Goal: Information Seeking & Learning: Check status

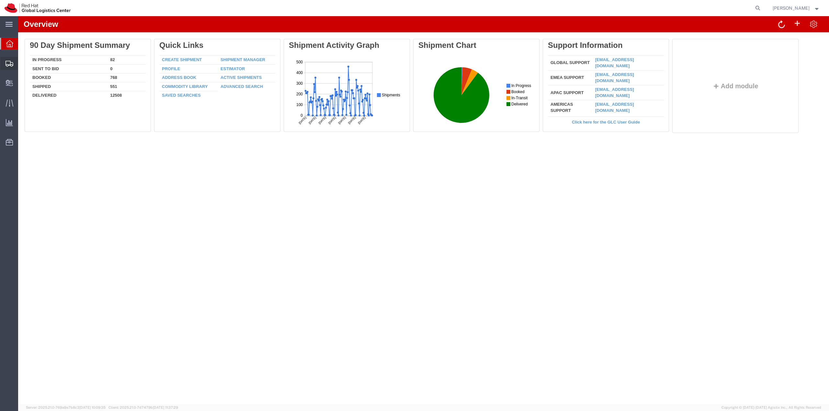
click at [0, 0] on span "Shipment Manager" at bounding box center [0, 0] width 0 height 0
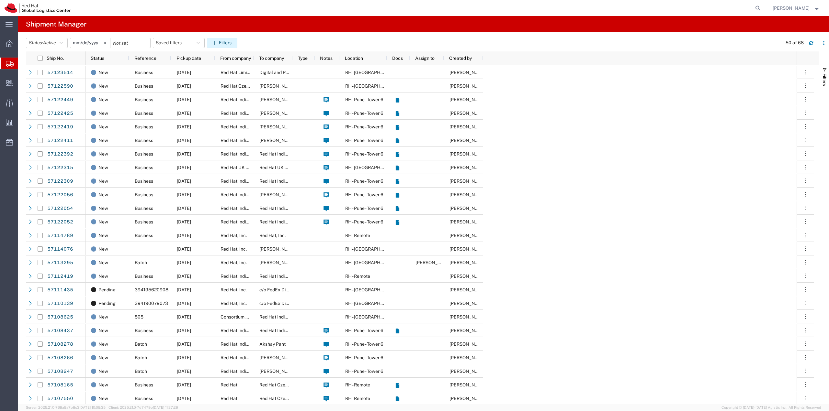
click at [228, 42] on button "Filters" at bounding box center [222, 43] width 30 height 10
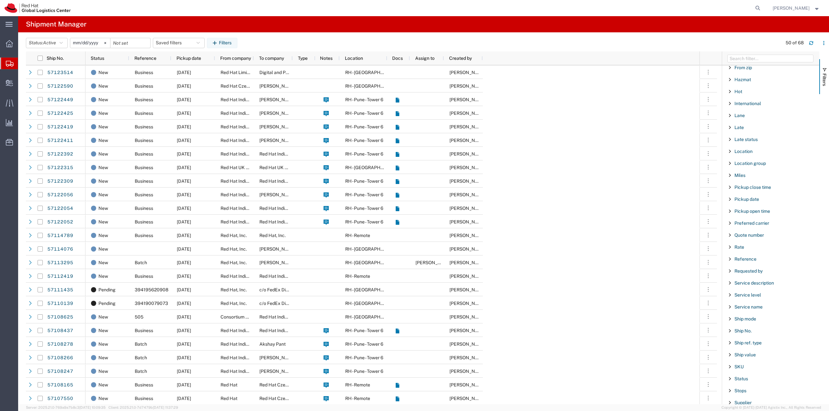
scroll to position [451, 0]
click at [748, 372] on span "Tracking No." at bounding box center [747, 374] width 27 height 5
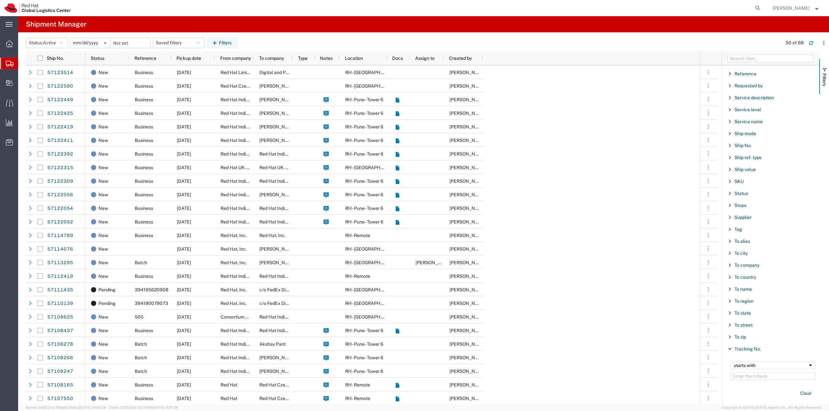
scroll to position [500, 0]
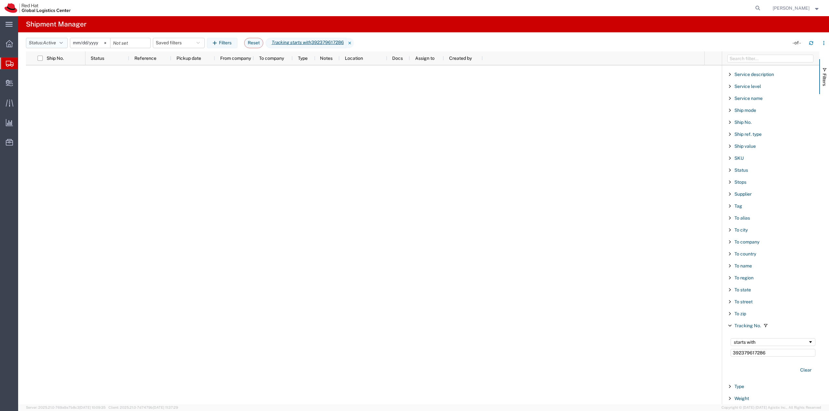
type input "392379617286"
click at [63, 42] on icon "button" at bounding box center [61, 43] width 3 height 5
click at [51, 78] on span "All" at bounding box center [63, 77] width 75 height 10
click at [22, 82] on span "Internal Delivery" at bounding box center [20, 83] width 5 height 13
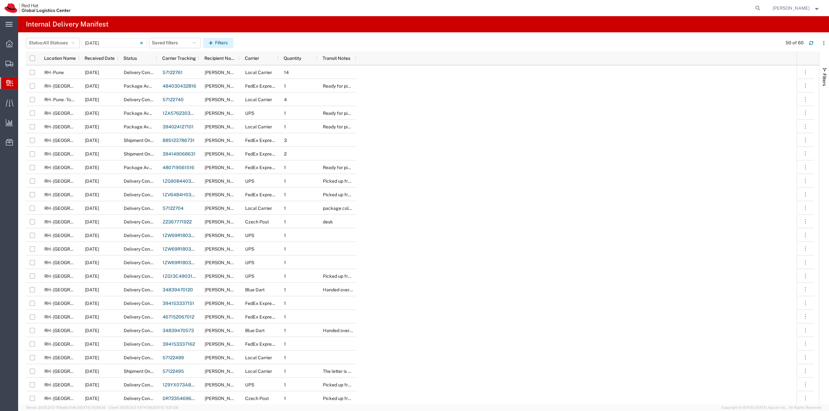
click at [222, 44] on button "Filters" at bounding box center [218, 43] width 30 height 10
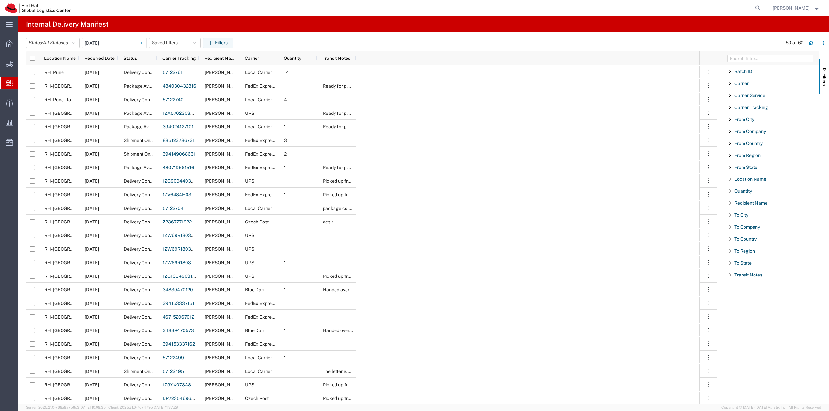
click at [731, 108] on span "Filter List 18 Filters" at bounding box center [729, 107] width 5 height 5
paste input "392379617286"
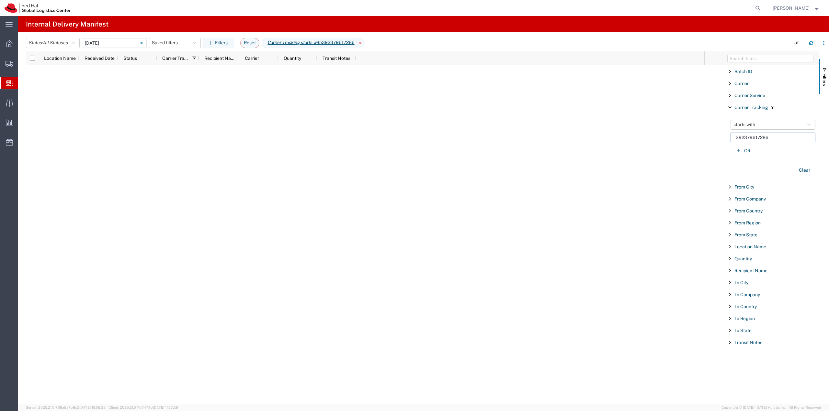
type input "392379617286"
click at [363, 42] on icon at bounding box center [361, 43] width 8 height 10
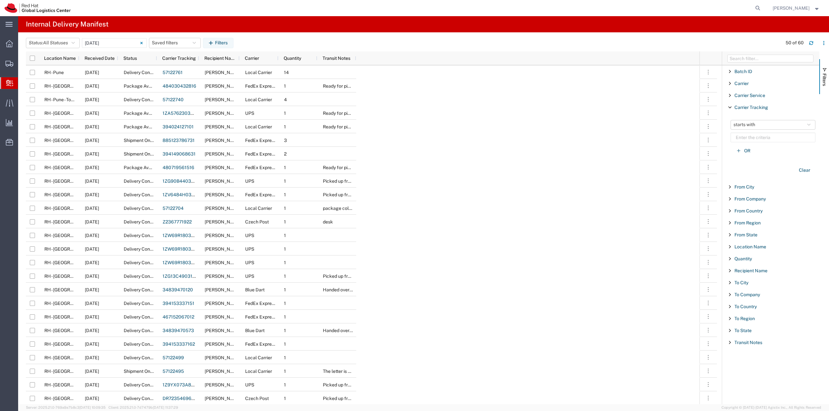
click at [730, 106] on span "Filter List 18 Filters" at bounding box center [729, 107] width 5 height 5
click at [726, 202] on div "Recipient Name" at bounding box center [770, 203] width 97 height 12
click at [751, 233] on input "Filter List 18 Filters" at bounding box center [772, 234] width 85 height 10
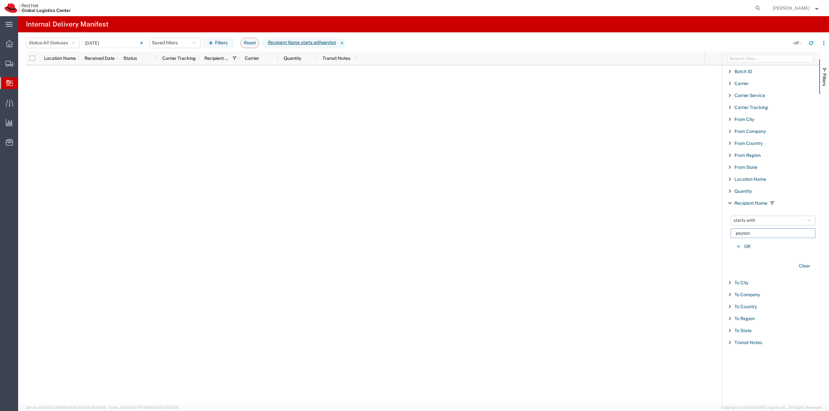
type input "peyton"
